Goal: Transaction & Acquisition: Purchase product/service

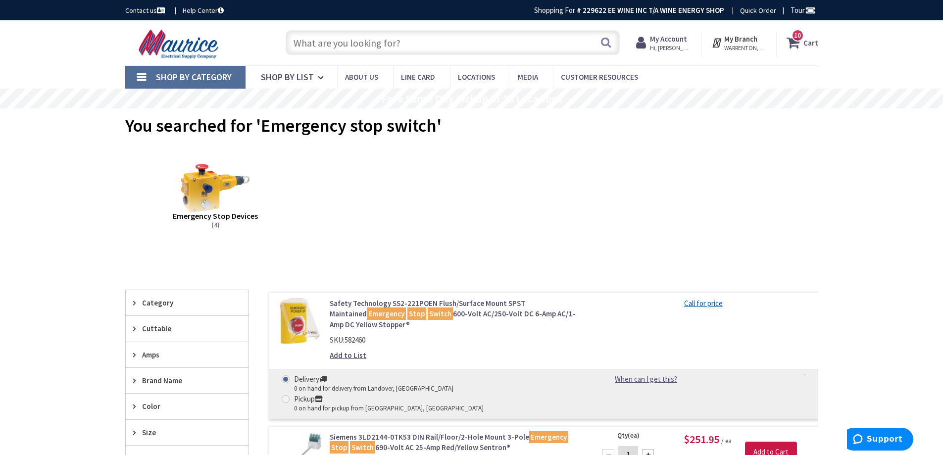
click at [802, 40] on span "10 10 items" at bounding box center [798, 35] width 12 height 12
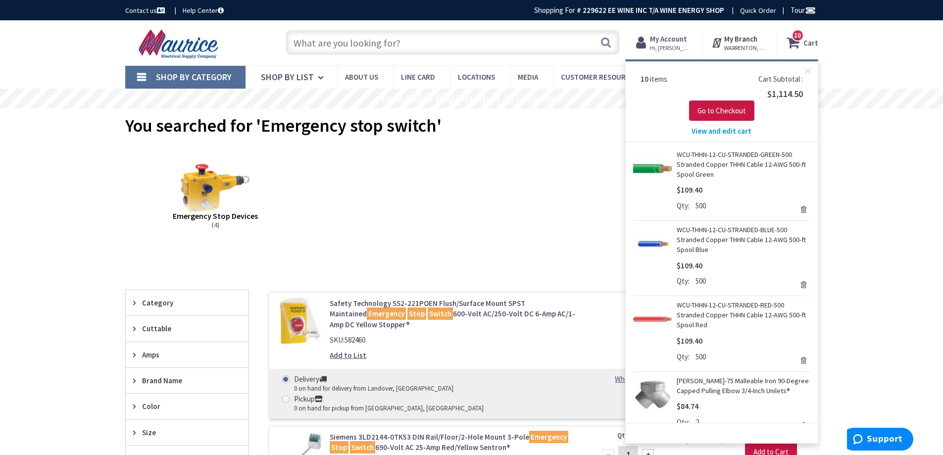
click at [722, 133] on span "View and edit cart" at bounding box center [722, 130] width 60 height 9
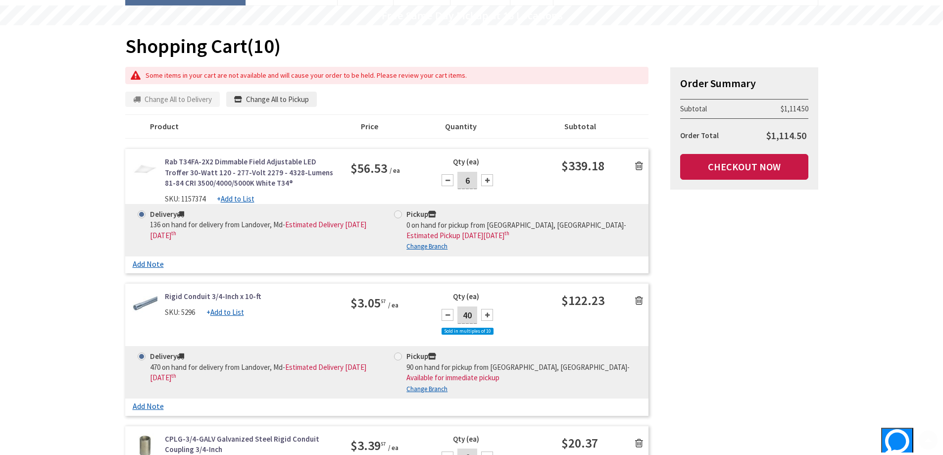
scroll to position [99, 0]
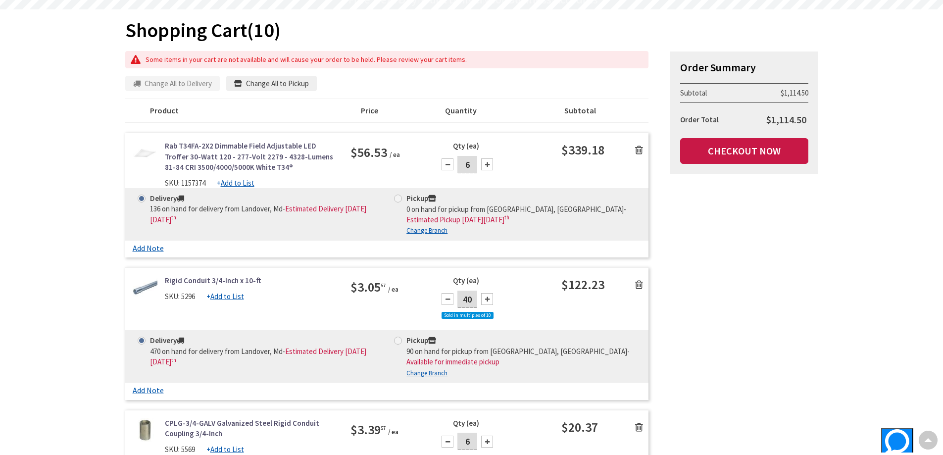
click at [641, 149] on icon at bounding box center [639, 150] width 8 height 10
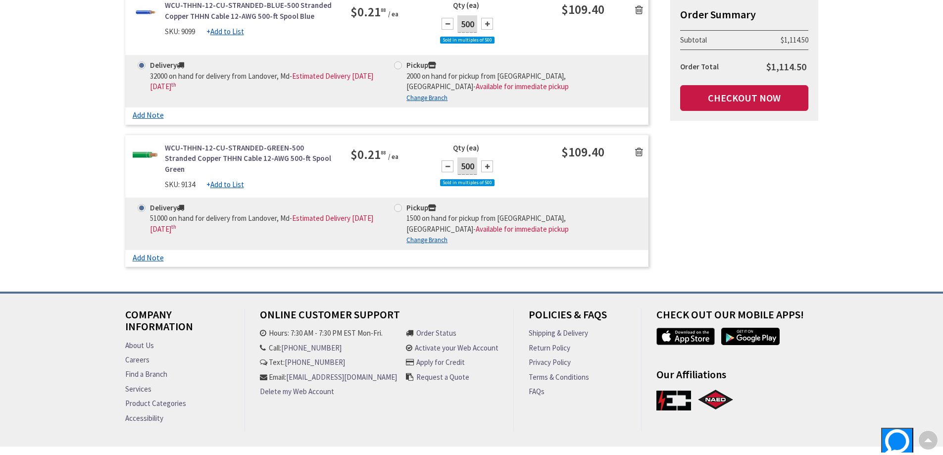
scroll to position [1188, 0]
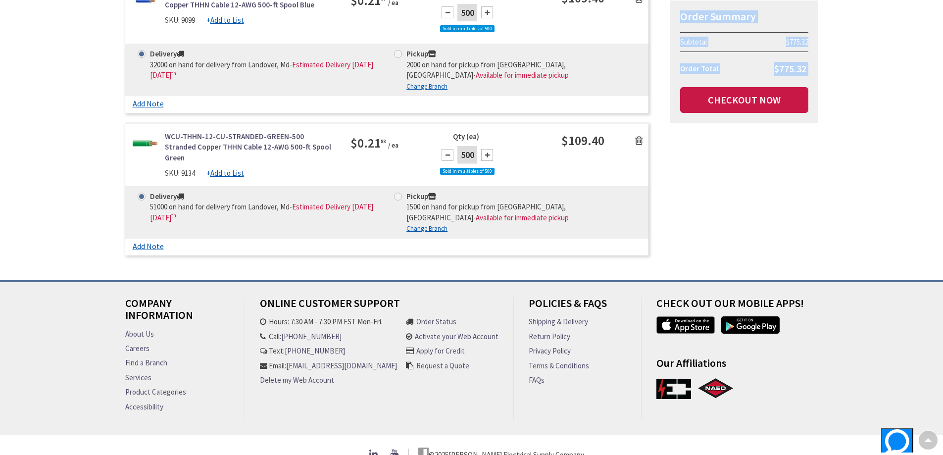
drag, startPoint x: 659, startPoint y: 258, endPoint x: 833, endPoint y: 253, distance: 174.9
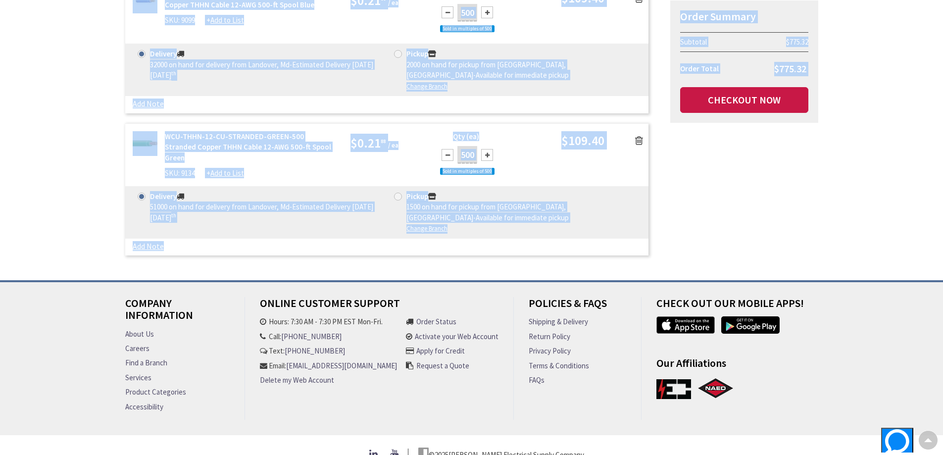
drag, startPoint x: 892, startPoint y: 242, endPoint x: 833, endPoint y: 268, distance: 64.5
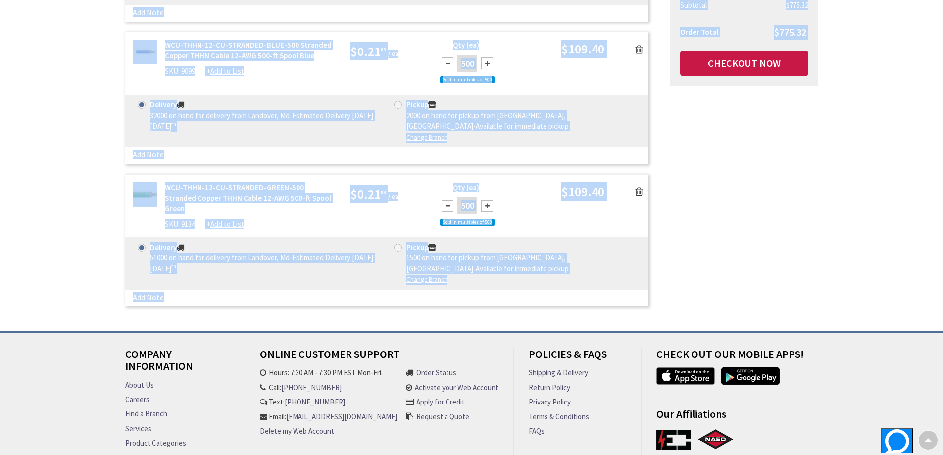
scroll to position [1040, 0]
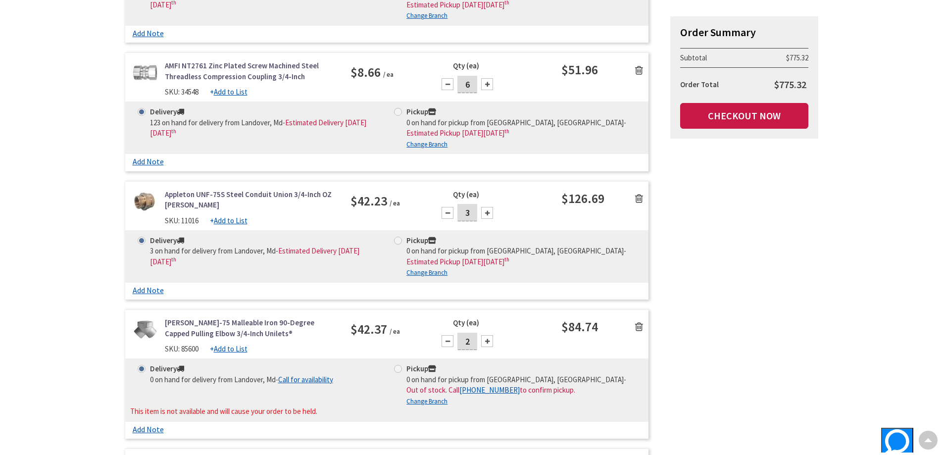
scroll to position [594, 0]
